Goal: Navigation & Orientation: Find specific page/section

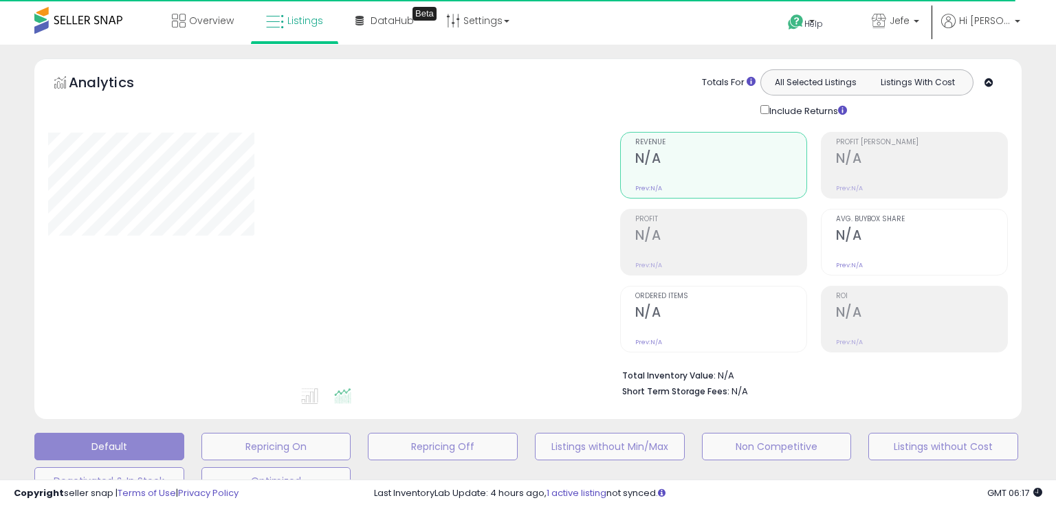
type input "**********"
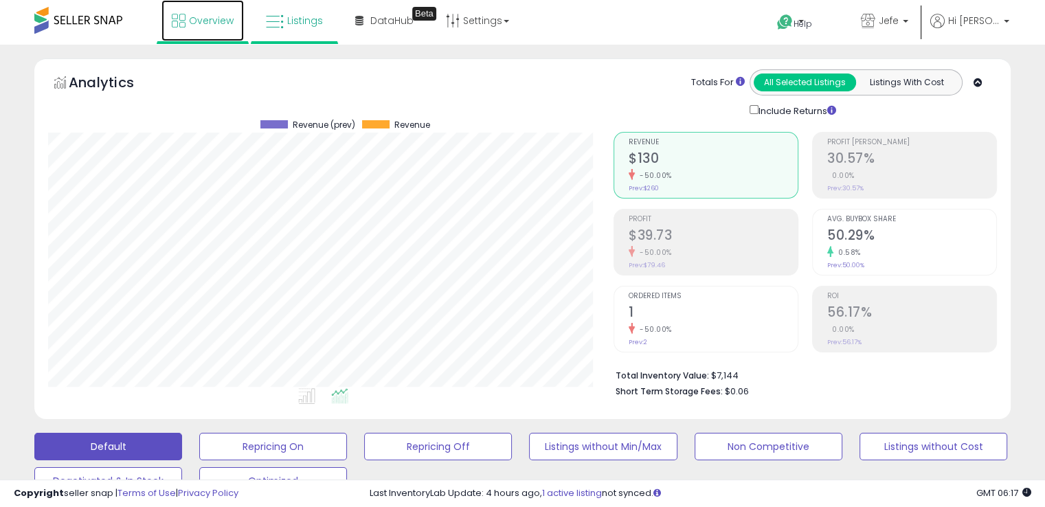
click at [232, 25] on span "Overview" at bounding box center [211, 21] width 45 height 14
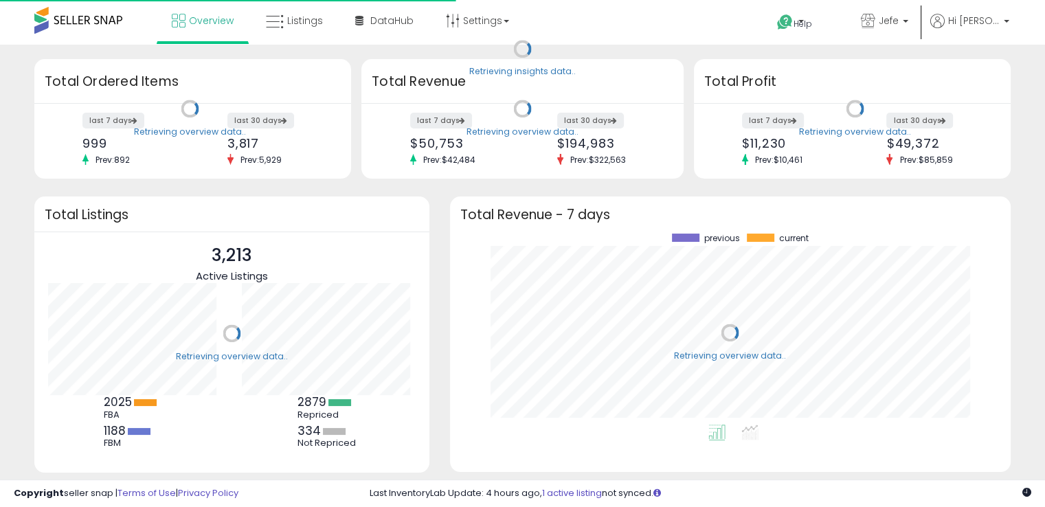
scroll to position [190, 533]
